Goal: Transaction & Acquisition: Book appointment/travel/reservation

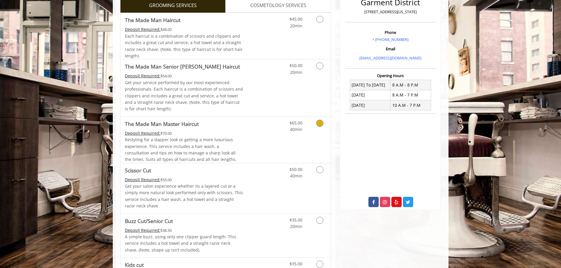
scroll to position [118, 0]
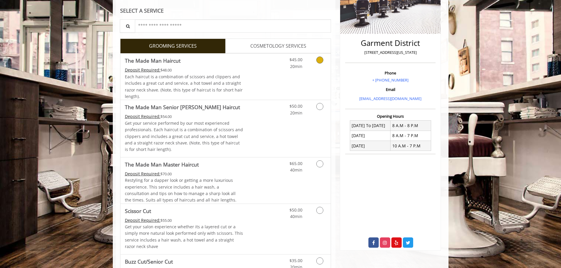
click at [243, 74] on link "Discounted Price" at bounding box center [260, 77] width 35 height 46
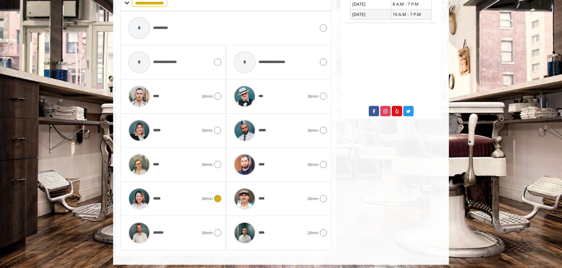
scroll to position [252, 0]
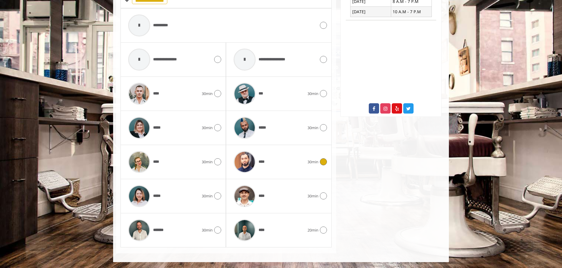
click at [278, 164] on div "****" at bounding box center [269, 162] width 77 height 28
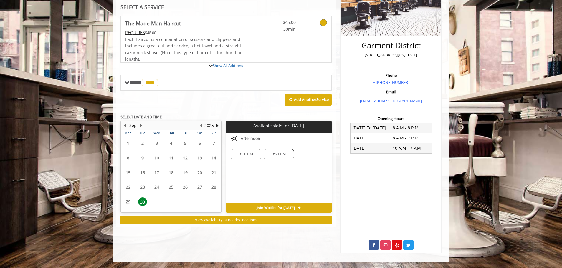
scroll to position [143, 0]
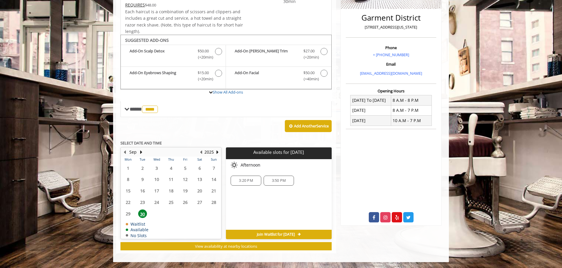
click at [248, 182] on span "3:20 PM" at bounding box center [246, 181] width 14 height 5
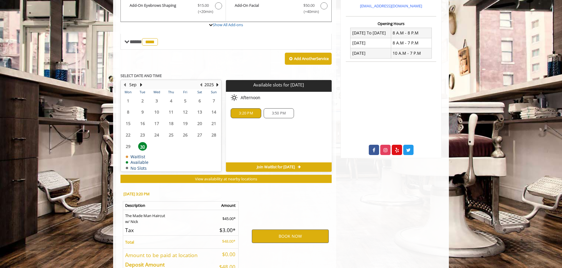
scroll to position [250, 0]
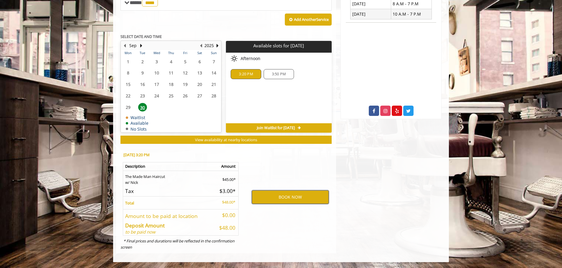
click at [279, 201] on button "BOOK NOW" at bounding box center [290, 198] width 77 height 14
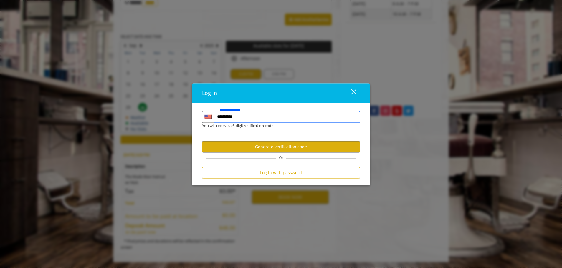
type input "**********"
click at [269, 145] on button "Generate verification code" at bounding box center [281, 146] width 158 height 11
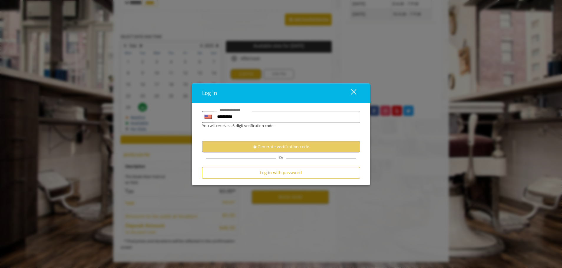
scroll to position [0, 0]
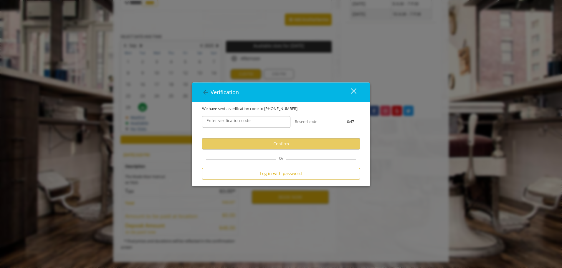
click at [249, 124] on label "Enter verification code" at bounding box center [229, 121] width 50 height 6
click at [249, 124] on input "Enter verification code" at bounding box center [246, 122] width 88 height 12
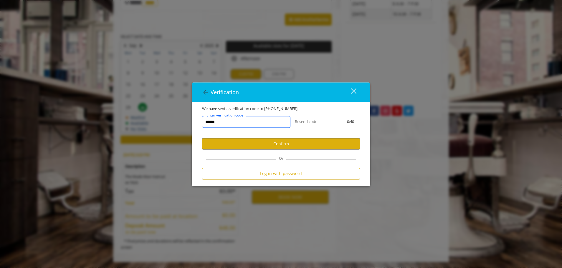
type input "******"
click at [243, 143] on button "Confirm" at bounding box center [281, 143] width 158 height 11
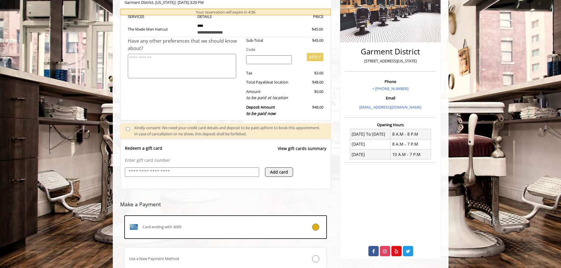
scroll to position [155, 0]
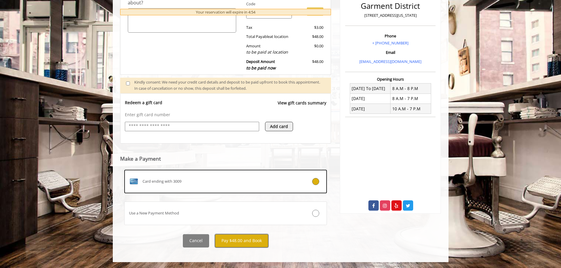
click at [237, 239] on button "Pay $48.00 and Book" at bounding box center [241, 241] width 53 height 13
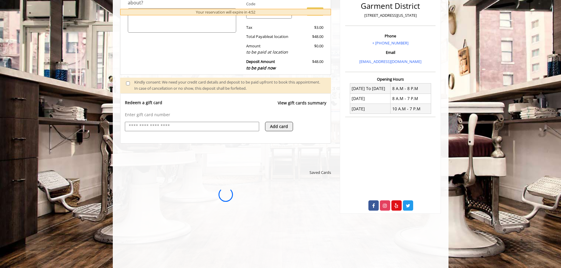
scroll to position [0, 0]
